Goal: Task Accomplishment & Management: Use online tool/utility

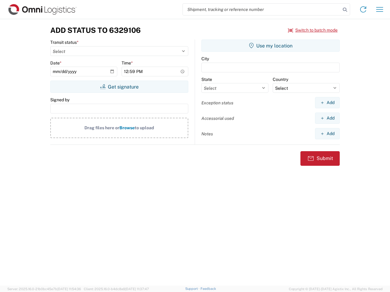
click at [261, 9] on input "search" at bounding box center [262, 10] width 158 height 12
click at [345, 10] on icon at bounding box center [344, 9] width 9 height 9
click at [363, 9] on icon at bounding box center [363, 10] width 10 height 10
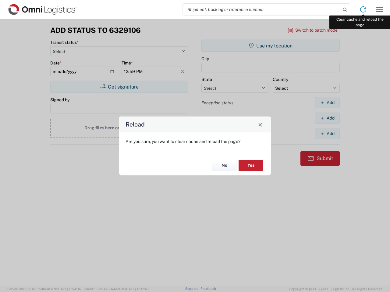
click at [379, 9] on div "Reload Are you sure, you want to clear cache and reload the page? No Yes" at bounding box center [195, 146] width 390 height 292
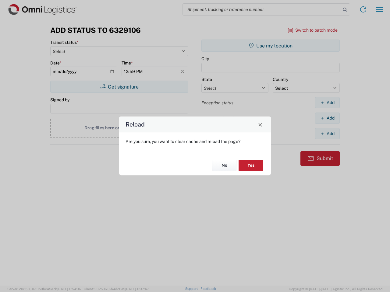
click at [313, 30] on div "Reload Are you sure, you want to clear cache and reload the page? No Yes" at bounding box center [195, 146] width 390 height 292
click at [119, 87] on div "Reload Are you sure, you want to clear cache and reload the page? No Yes" at bounding box center [195, 146] width 390 height 292
click at [270, 46] on div "Reload Are you sure, you want to clear cache and reload the page? No Yes" at bounding box center [195, 146] width 390 height 292
click at [327, 103] on div "Reload Are you sure, you want to clear cache and reload the page? No Yes" at bounding box center [195, 146] width 390 height 292
click at [327, 118] on div "Reload Are you sure, you want to clear cache and reload the page? No Yes" at bounding box center [195, 146] width 390 height 292
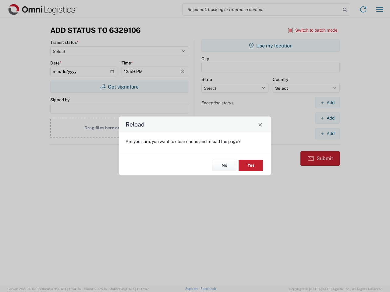
click at [327, 134] on div "Reload Are you sure, you want to clear cache and reload the page? No Yes" at bounding box center [195, 146] width 390 height 292
